Goal: Task Accomplishment & Management: Manage account settings

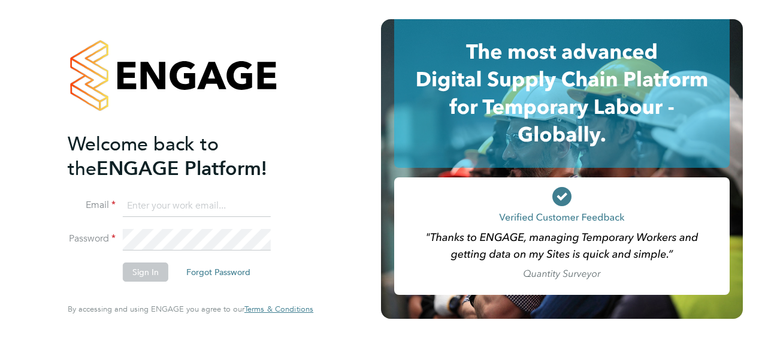
type input "[PERSON_NAME][EMAIL_ADDRESS][PERSON_NAME][DOMAIN_NAME]"
click at [188, 287] on li "Sign In Forgot Password" at bounding box center [185, 277] width 234 height 31
click at [137, 271] on button "Sign In" at bounding box center [146, 271] width 46 height 19
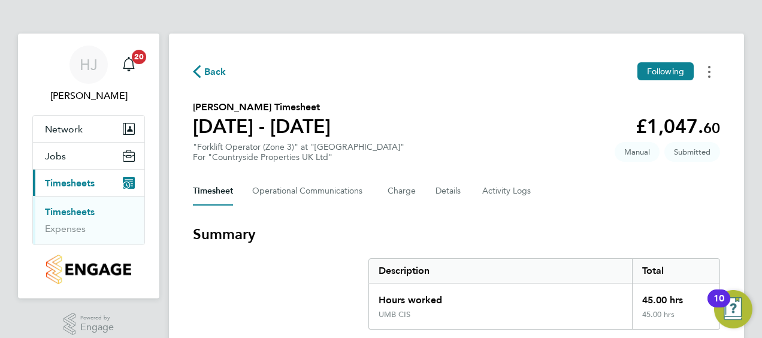
click at [708, 74] on icon "Timesheets Menu" at bounding box center [709, 72] width 2 height 12
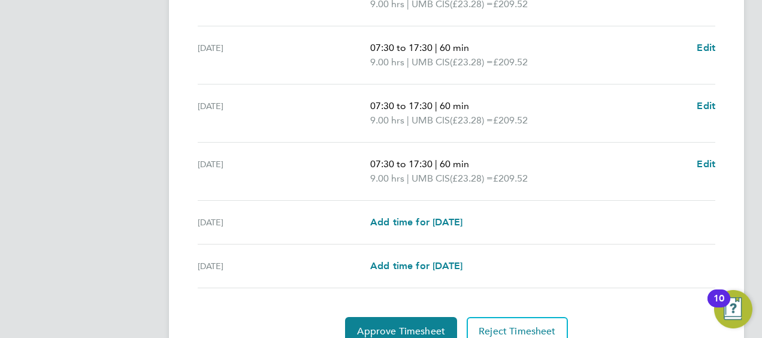
scroll to position [535, 0]
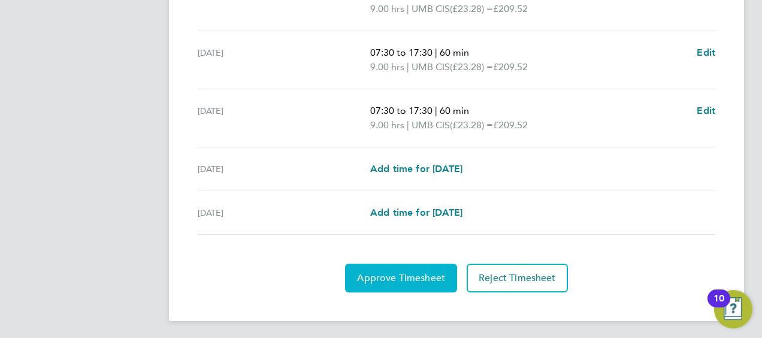
click at [401, 272] on span "Approve Timesheet" at bounding box center [401, 278] width 88 height 12
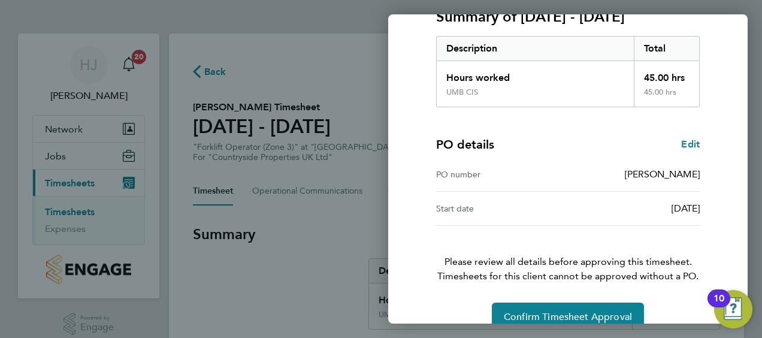
scroll to position [201, 0]
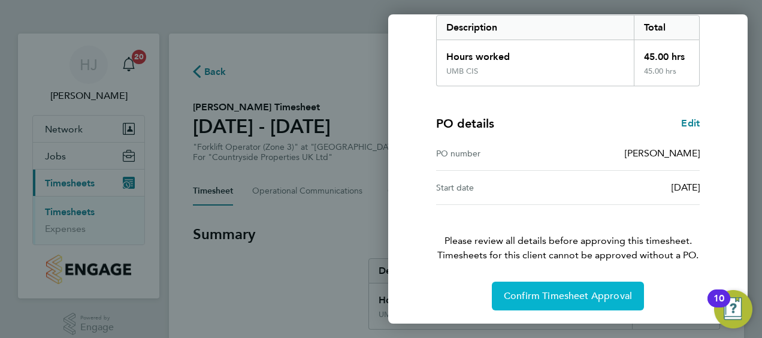
click at [574, 290] on span "Confirm Timesheet Approval" at bounding box center [568, 296] width 128 height 12
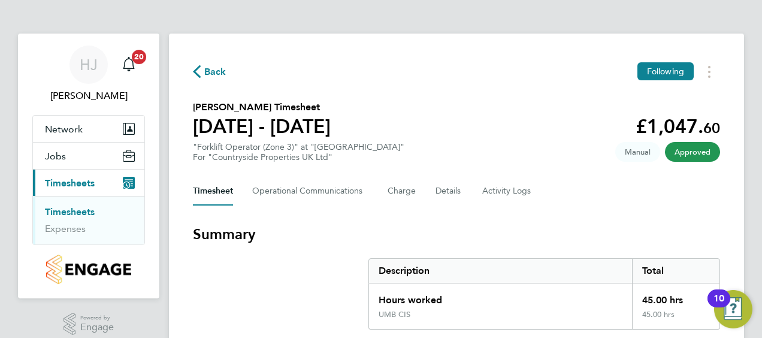
click at [84, 174] on button "Current page: Timesheets" at bounding box center [88, 182] width 111 height 26
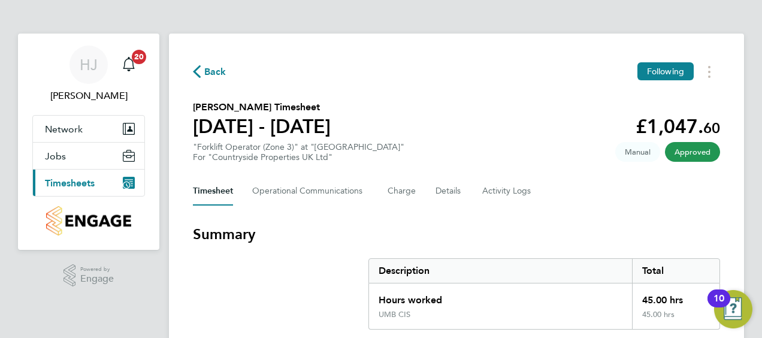
click at [84, 174] on button "Current page: Timesheets" at bounding box center [88, 182] width 111 height 26
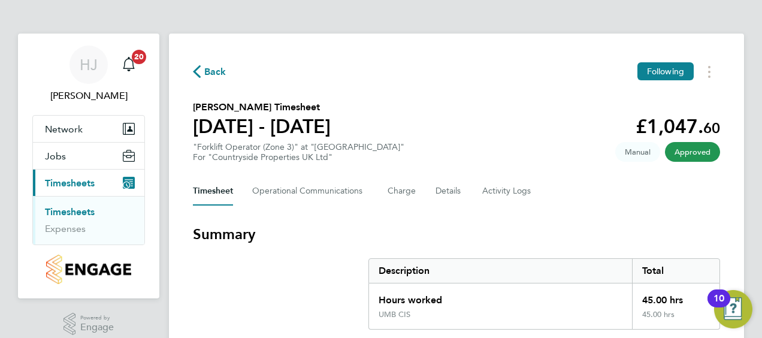
click at [77, 210] on link "Timesheets" at bounding box center [70, 211] width 50 height 11
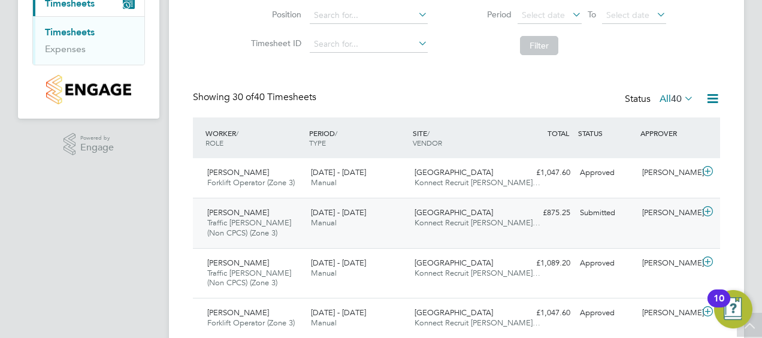
click at [255, 213] on span "Michael Francis" at bounding box center [238, 212] width 62 height 10
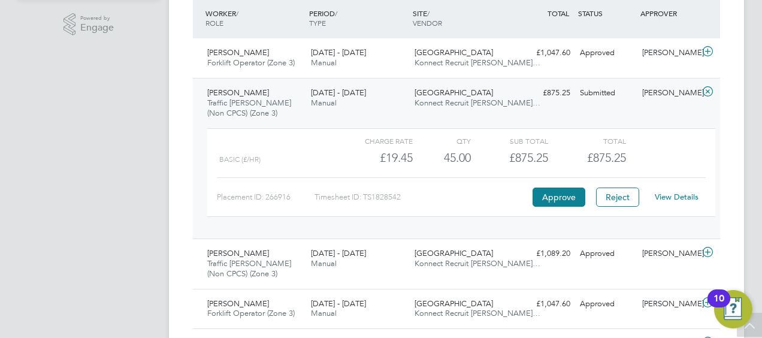
click at [681, 198] on link "View Details" at bounding box center [677, 197] width 44 height 10
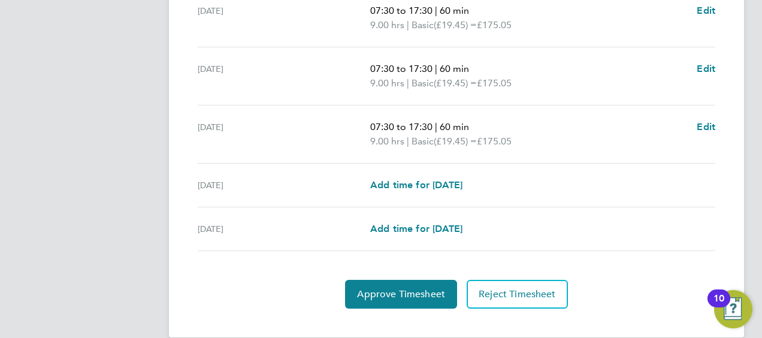
scroll to position [535, 0]
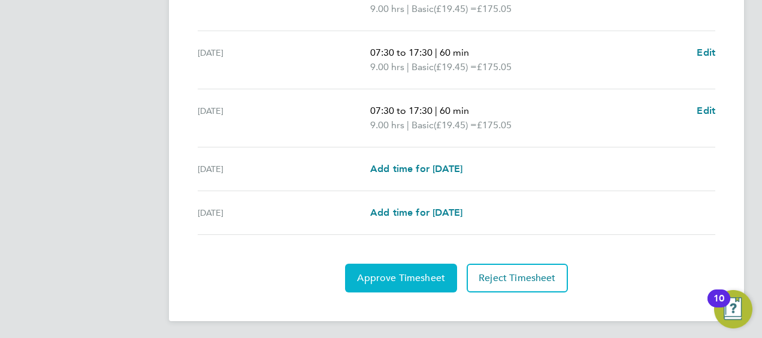
click at [414, 277] on span "Approve Timesheet" at bounding box center [401, 278] width 88 height 12
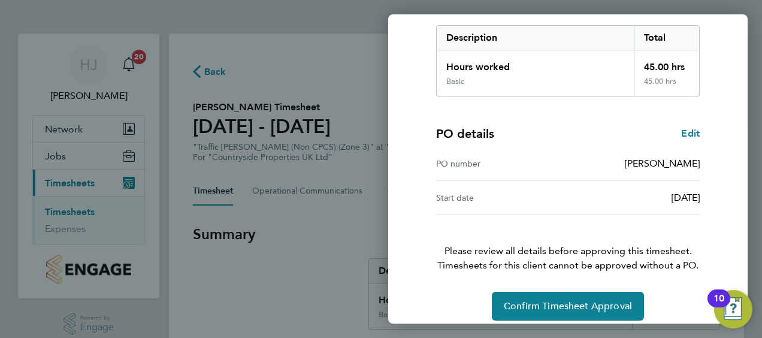
scroll to position [201, 0]
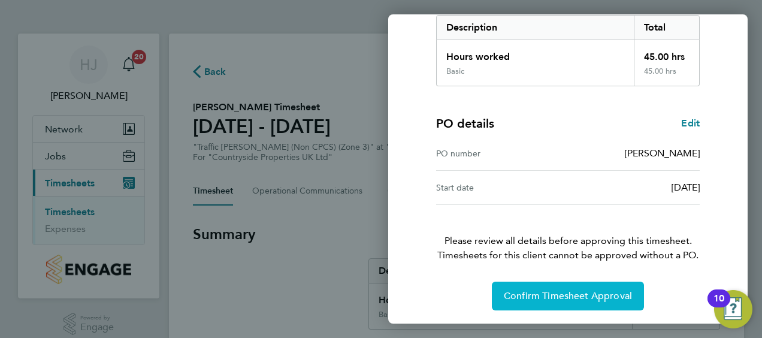
click at [560, 292] on span "Confirm Timesheet Approval" at bounding box center [568, 296] width 128 height 12
